Goal: Check status: Check status

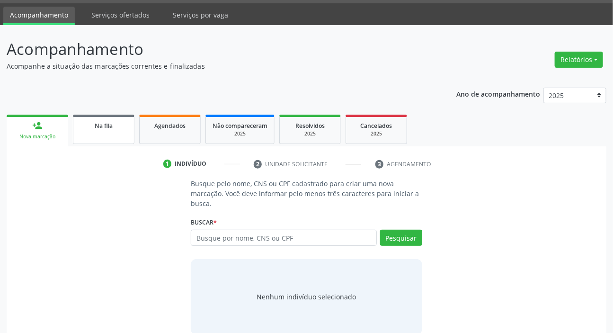
scroll to position [42, 0]
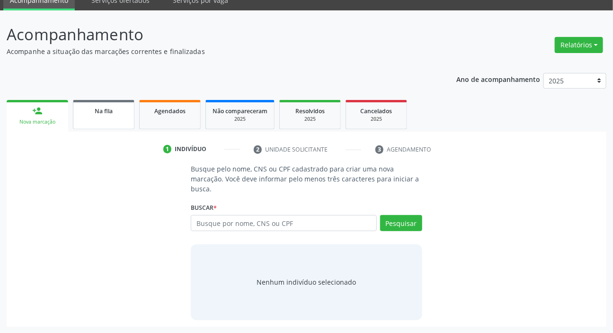
click at [97, 113] on span "Na fila" at bounding box center [104, 111] width 18 height 8
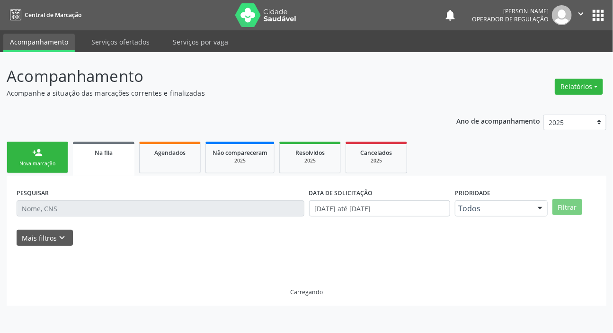
scroll to position [0, 0]
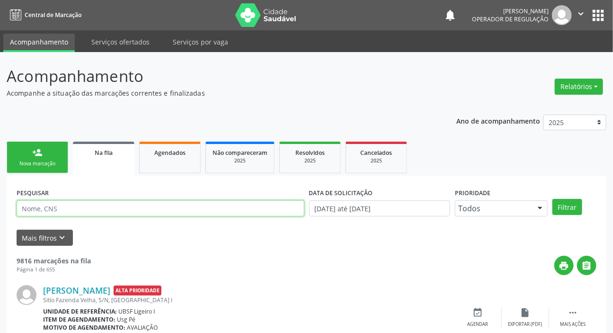
click at [155, 208] on input "text" at bounding box center [161, 208] width 288 height 16
paste input "706305647833080"
type input "706305647833080"
click at [552, 199] on button "Filtrar" at bounding box center [567, 207] width 30 height 16
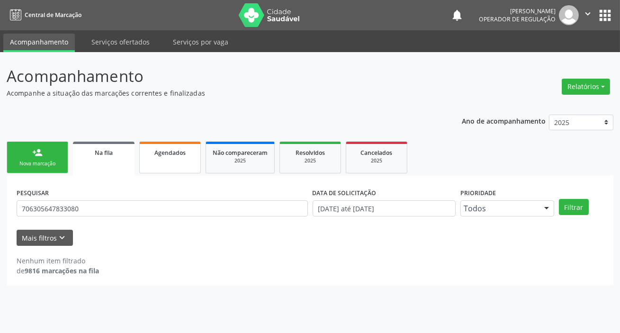
click at [169, 160] on link "Agendados" at bounding box center [170, 158] width 62 height 32
select select "8"
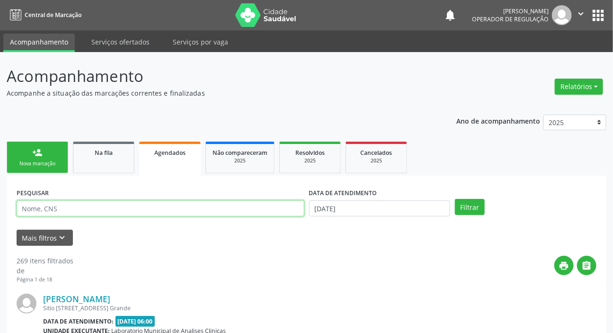
click at [205, 214] on input "text" at bounding box center [161, 208] width 288 height 16
paste input "706305647833080"
type input "706305647833080"
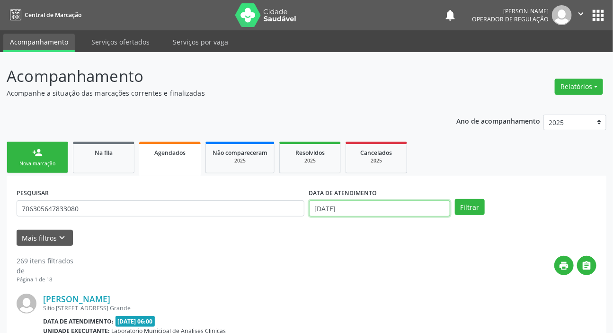
click at [360, 211] on input "[DATE]" at bounding box center [380, 208] width 142 height 16
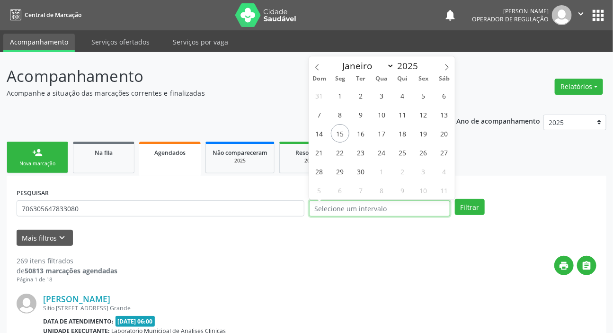
click at [455, 199] on button "Filtrar" at bounding box center [470, 207] width 30 height 16
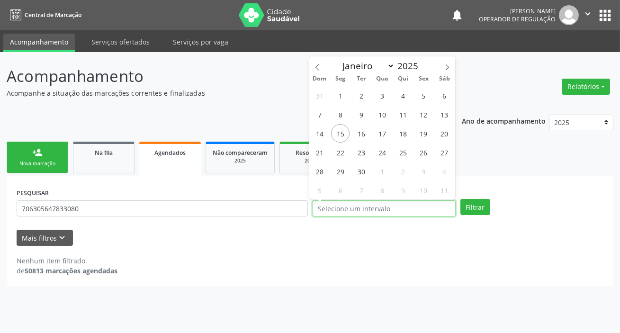
click at [460, 199] on button "Filtrar" at bounding box center [475, 207] width 30 height 16
click at [197, 242] on div "Mais filtros keyboard_arrow_down" at bounding box center [309, 238] width 591 height 17
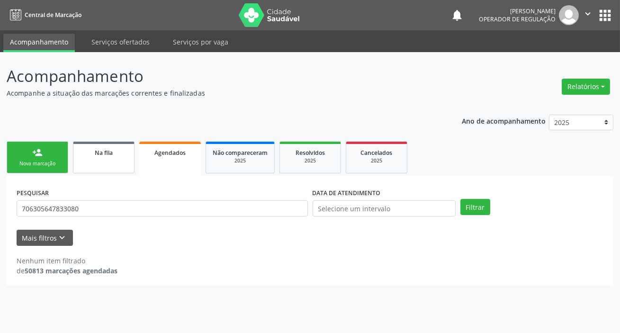
click at [101, 155] on span "Na fila" at bounding box center [104, 153] width 18 height 8
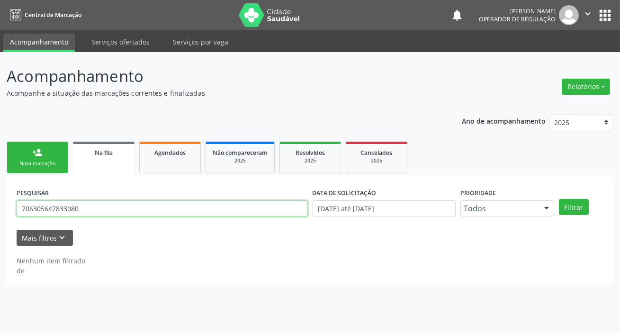
click at [121, 211] on input "706305647833080" at bounding box center [162, 208] width 291 height 16
type input "704200281447883"
click at [559, 199] on button "Filtrar" at bounding box center [574, 207] width 30 height 16
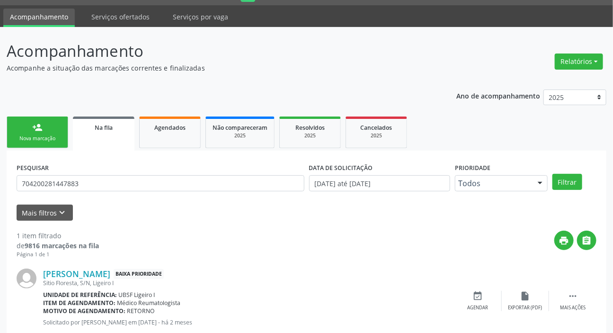
scroll to position [51, 0]
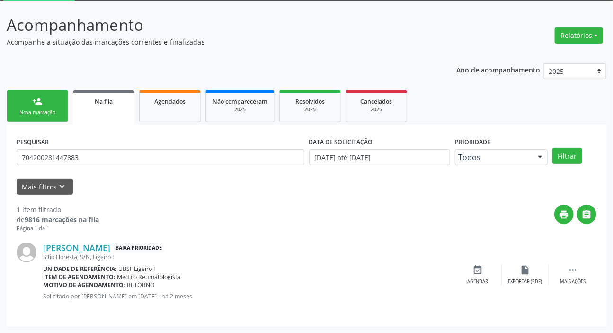
click at [421, 17] on p "Acompanhamento" at bounding box center [217, 25] width 420 height 24
drag, startPoint x: 222, startPoint y: 330, endPoint x: 222, endPoint y: 336, distance: 6.2
click at [222, 282] on html "Central de Marcação notifications [PERSON_NAME] Operador de regulação  Configu…" at bounding box center [306, 115] width 613 height 333
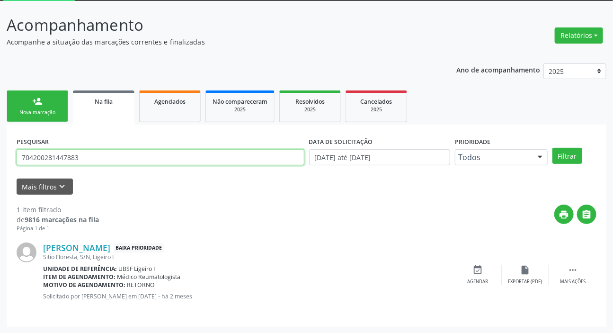
click at [93, 160] on input "704200281447883" at bounding box center [161, 157] width 288 height 16
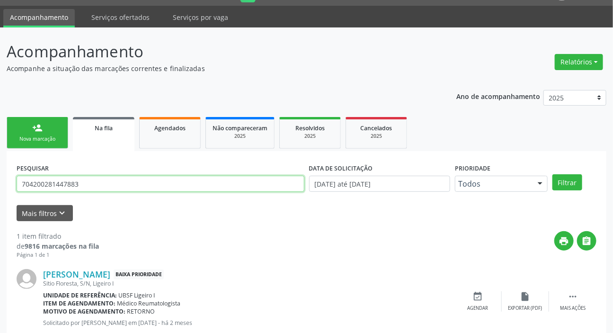
scroll to position [0, 0]
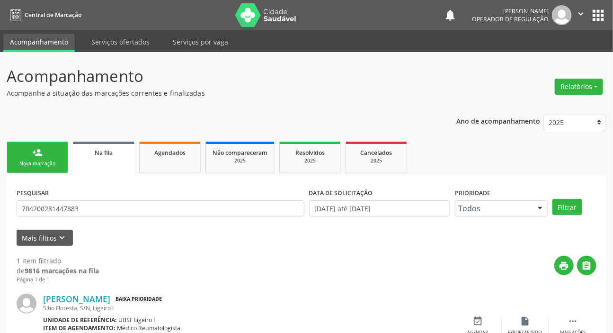
click at [597, 17] on button "apps" at bounding box center [598, 15] width 17 height 17
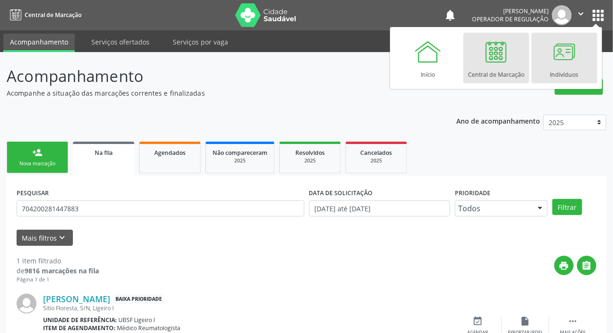
click at [577, 62] on link "Indivíduos" at bounding box center [565, 58] width 66 height 51
